Goal: Information Seeking & Learning: Learn about a topic

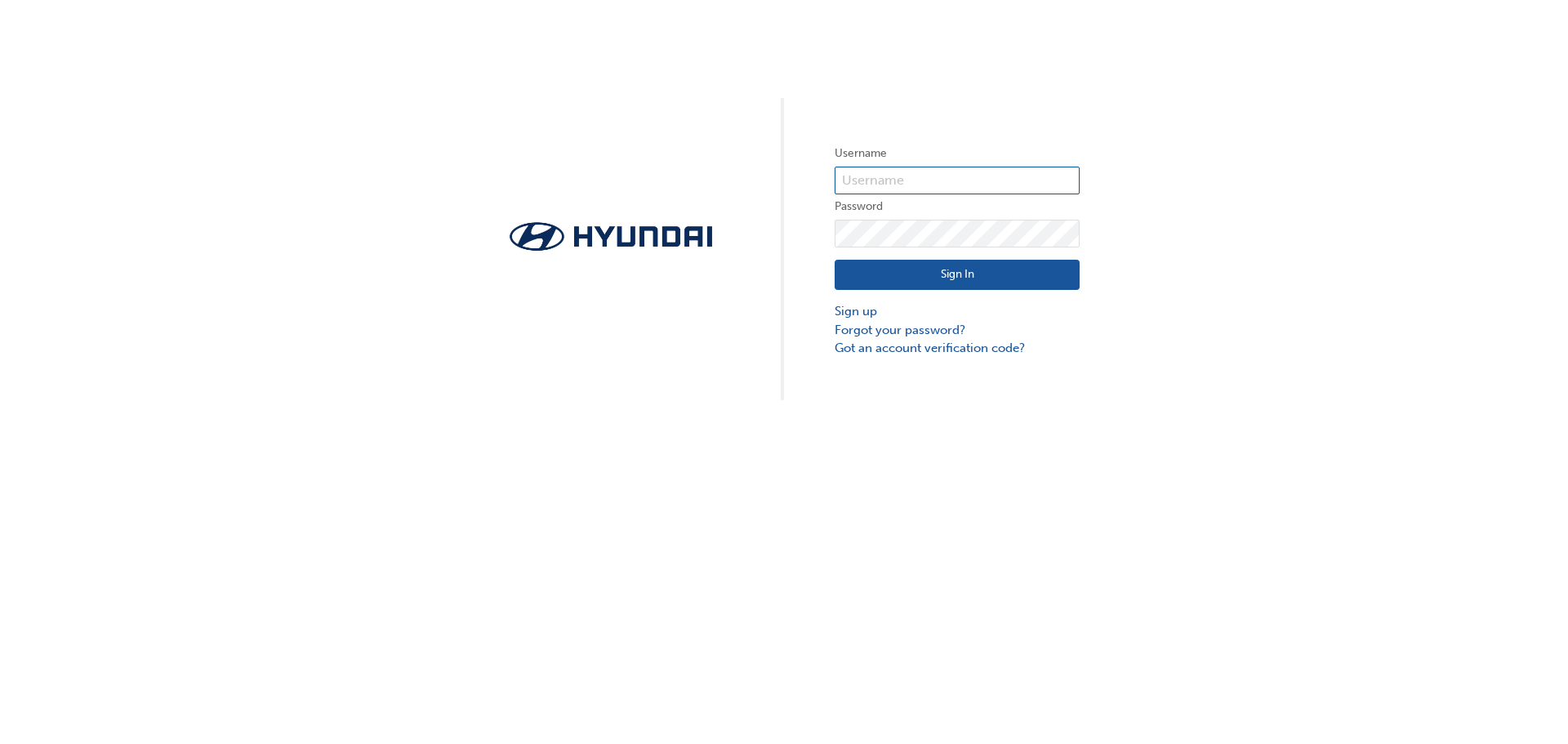
type input "36933"
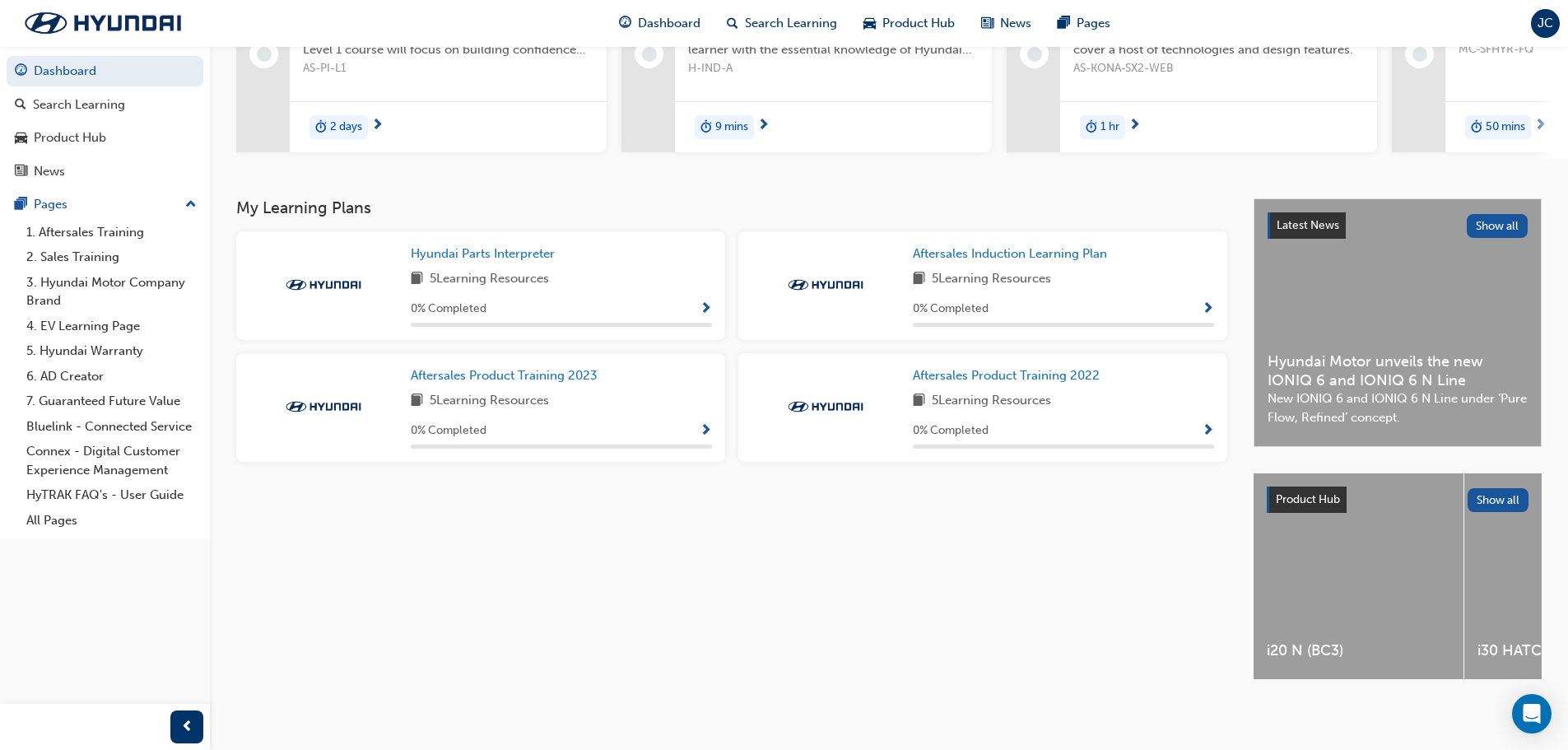
scroll to position [234, 0]
click at [709, 302] on span "Show Progress" at bounding box center [706, 308] width 13 height 14
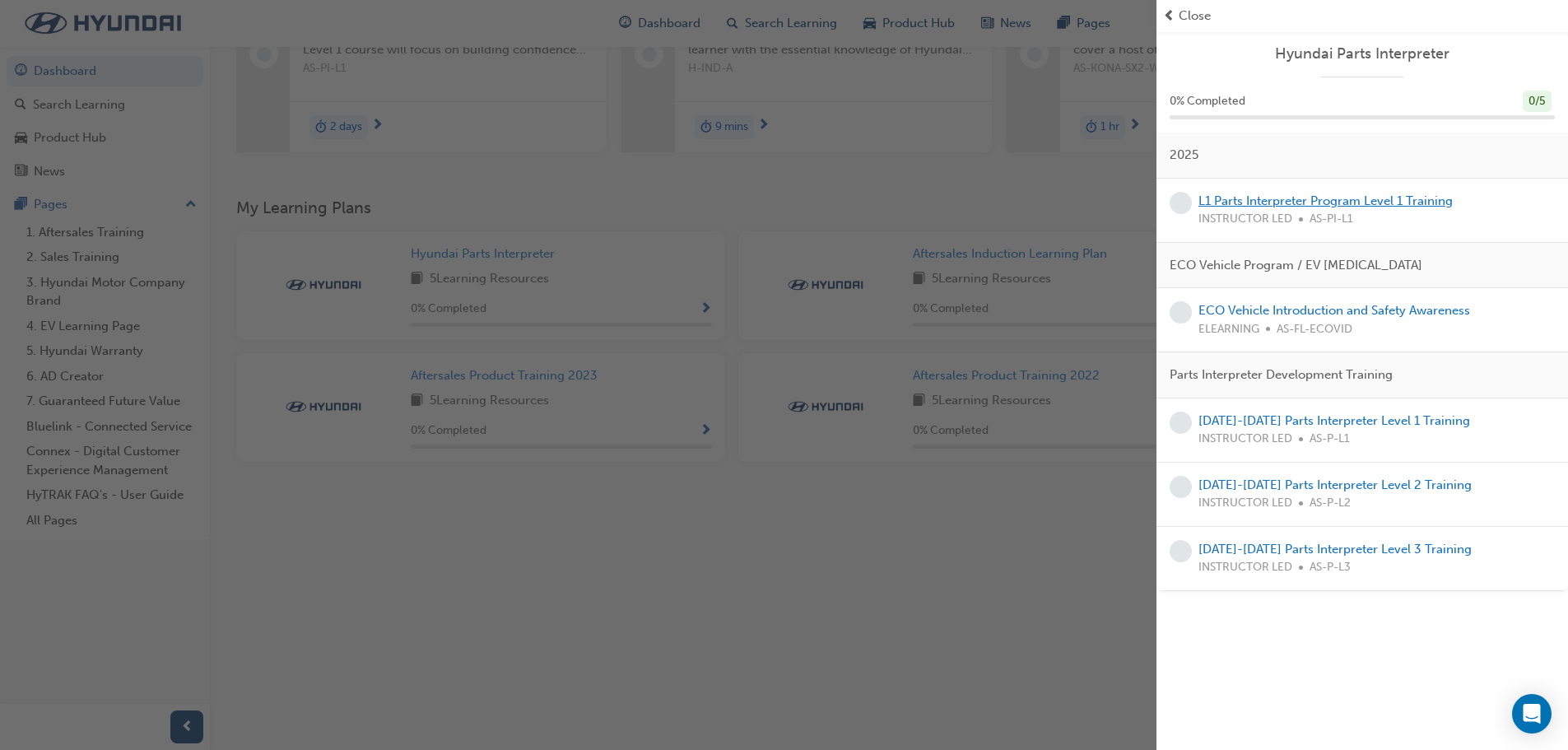
click at [1361, 203] on link "L1 Parts Interpreter Program Level 1 Training" at bounding box center [1326, 200] width 254 height 14
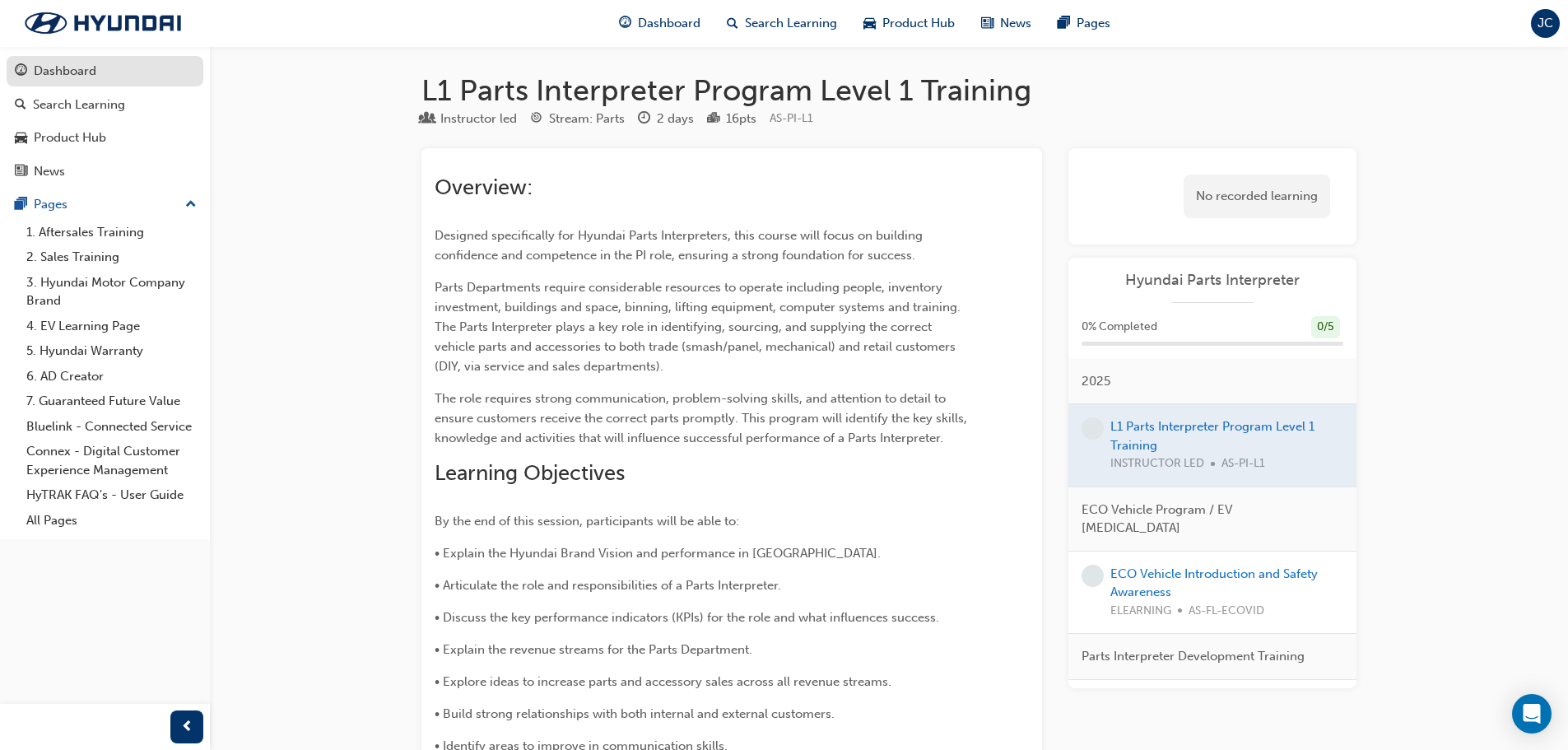
click at [81, 72] on div "Dashboard" at bounding box center [65, 71] width 63 height 19
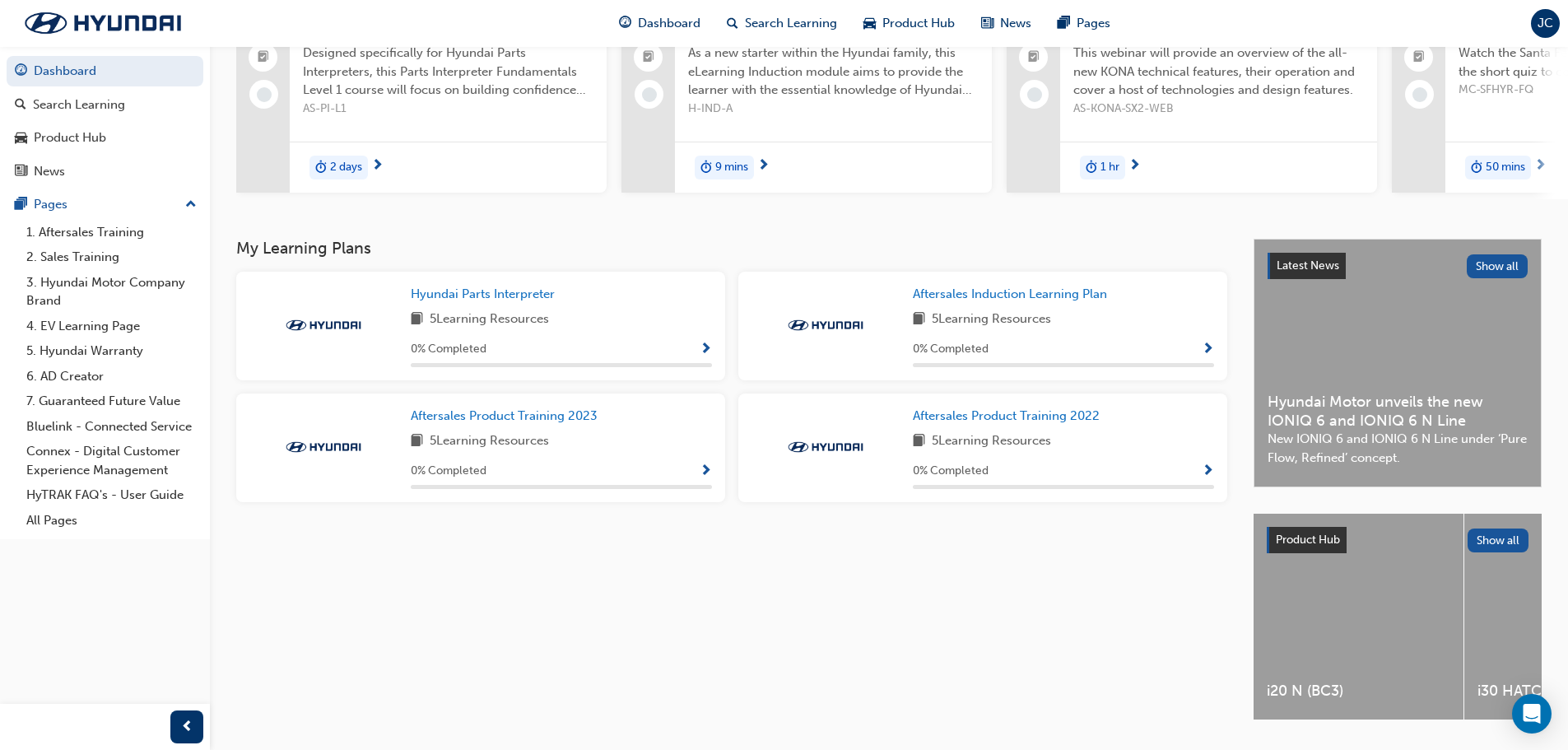
scroll to position [234, 0]
